Goal: Register for event/course

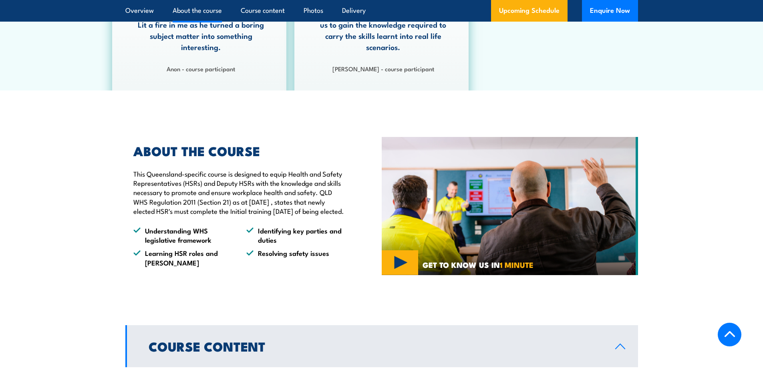
scroll to position [601, 0]
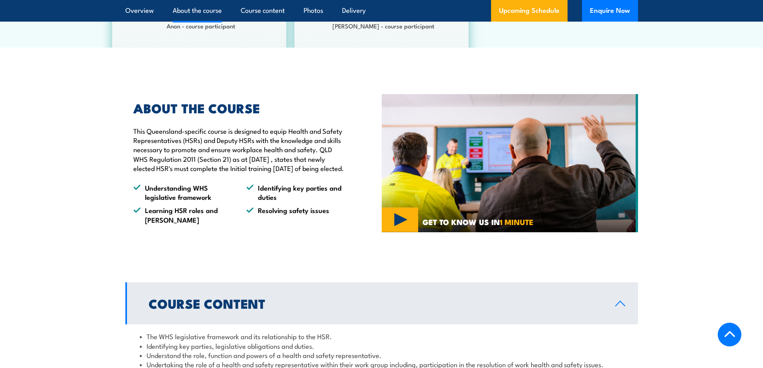
click at [403, 228] on img at bounding box center [510, 163] width 256 height 139
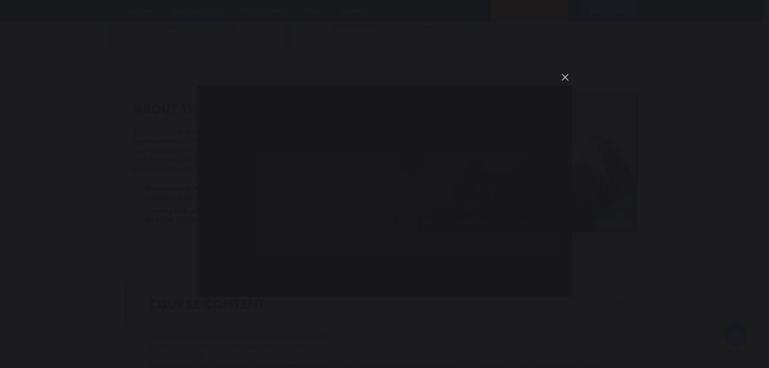
click at [566, 79] on button "You can close this modal content with the ESC key" at bounding box center [565, 77] width 14 height 14
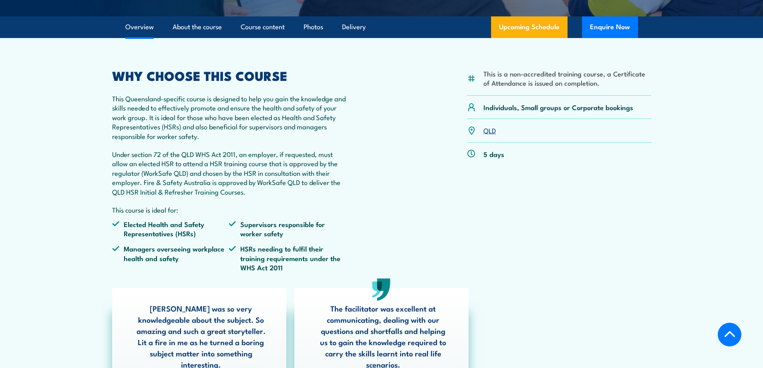
scroll to position [200, 0]
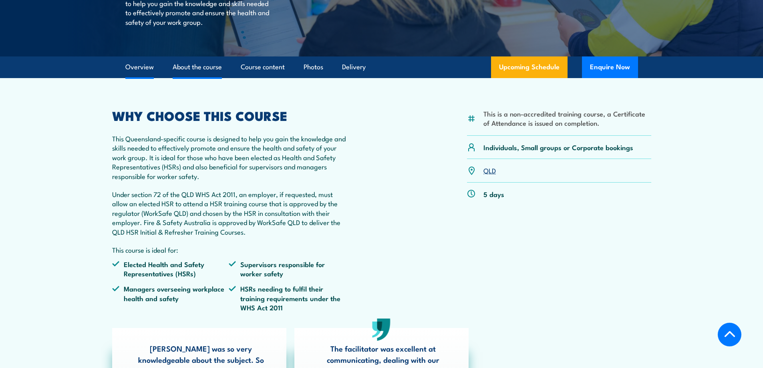
click at [199, 72] on link "About the course" at bounding box center [197, 66] width 49 height 21
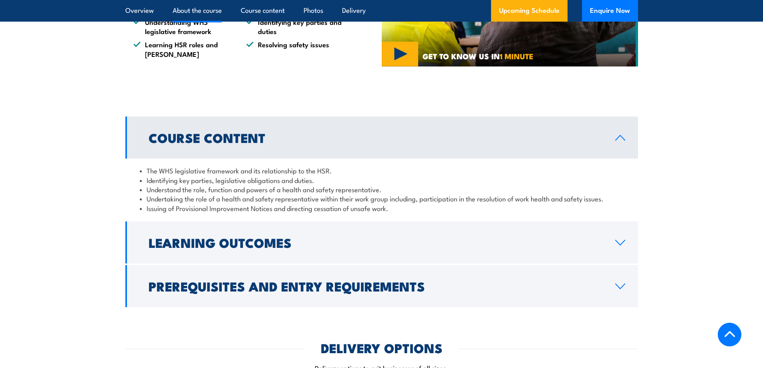
scroll to position [793, 0]
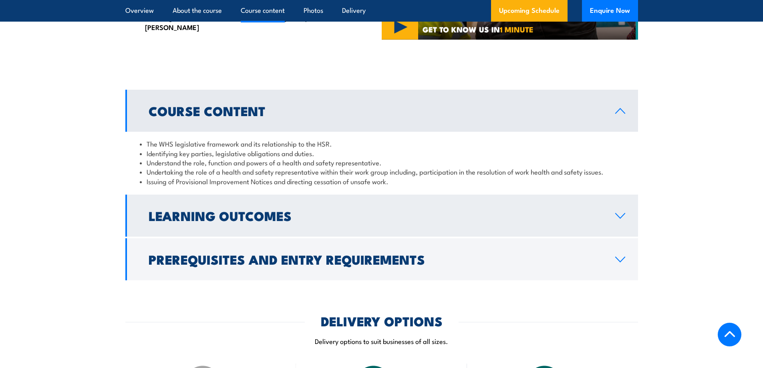
click at [620, 218] on icon at bounding box center [620, 215] width 9 height 5
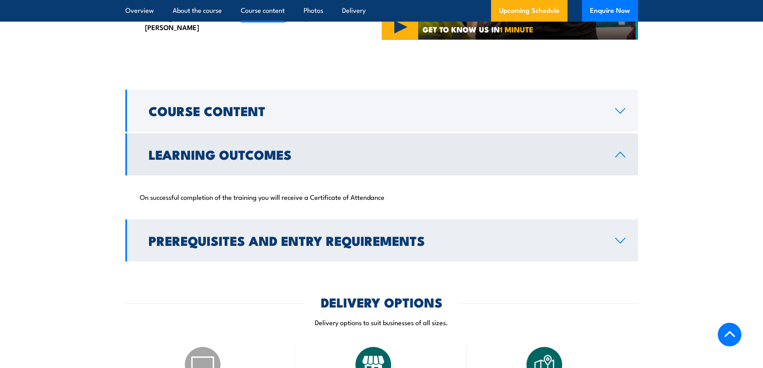
click at [624, 244] on icon at bounding box center [620, 241] width 11 height 6
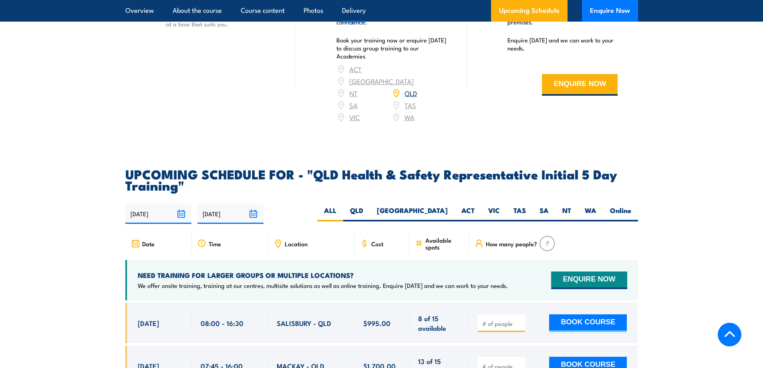
scroll to position [1715, 0]
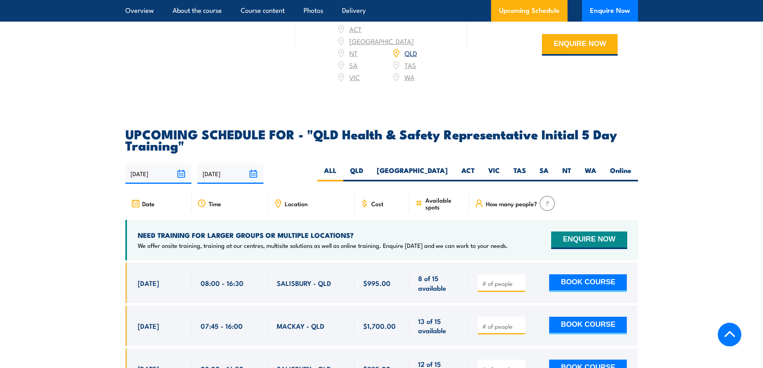
click at [377, 204] on span "Cost" at bounding box center [377, 203] width 12 height 7
click at [370, 171] on label "QLD" at bounding box center [356, 174] width 27 height 16
click at [369, 171] on input "QLD" at bounding box center [365, 168] width 5 height 5
radio input "true"
click at [380, 205] on div "Cost" at bounding box center [381, 203] width 55 height 19
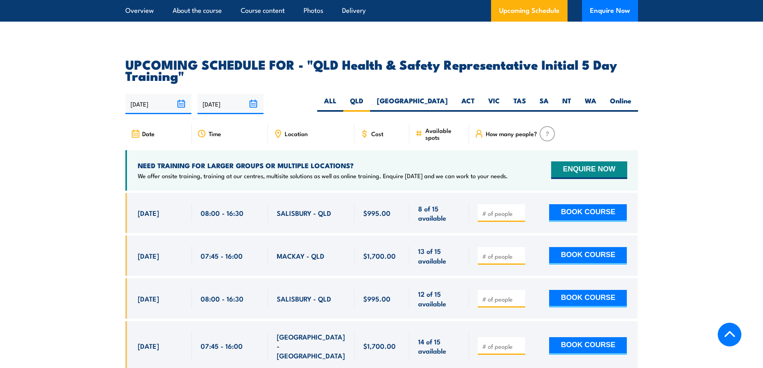
scroll to position [1347, 0]
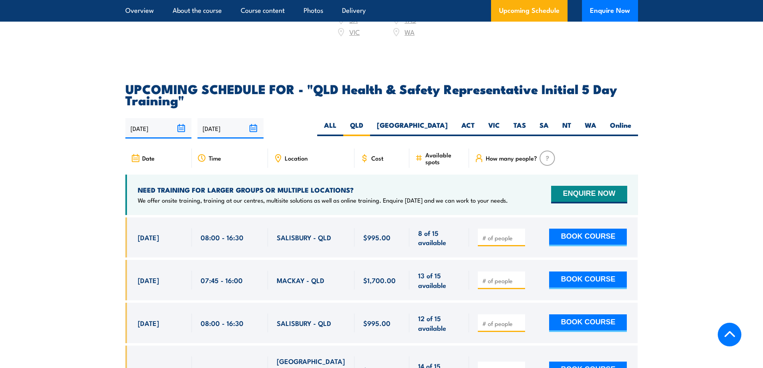
click at [545, 156] on img at bounding box center [548, 158] width 16 height 15
click at [501, 157] on span "How many people?" at bounding box center [511, 158] width 51 height 7
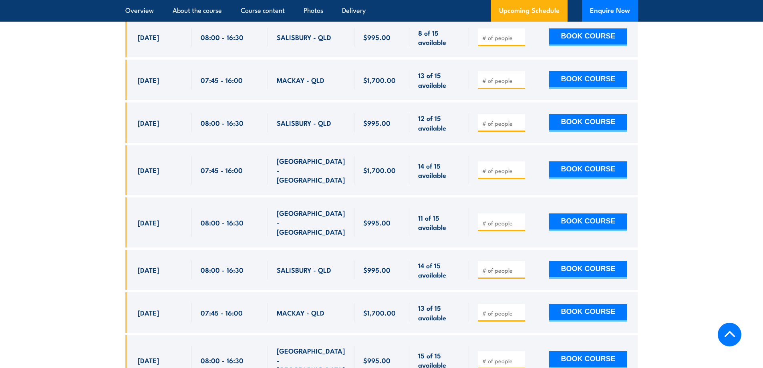
scroll to position [1587, 0]
